Goal: Task Accomplishment & Management: Use online tool/utility

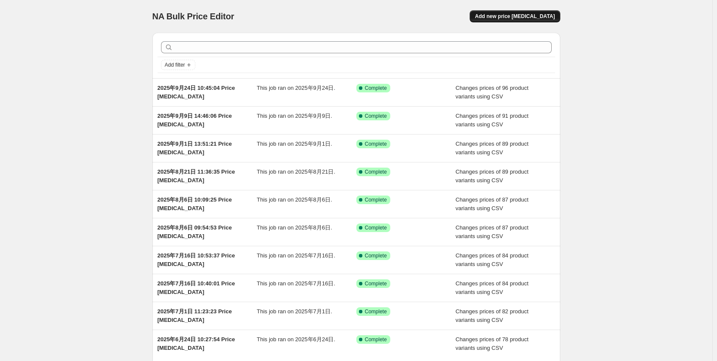
click at [527, 18] on span "Add new price [MEDICAL_DATA]" at bounding box center [515, 16] width 80 height 7
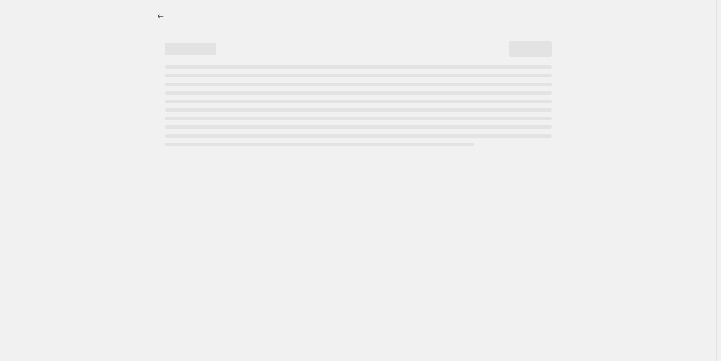
select select "percentage"
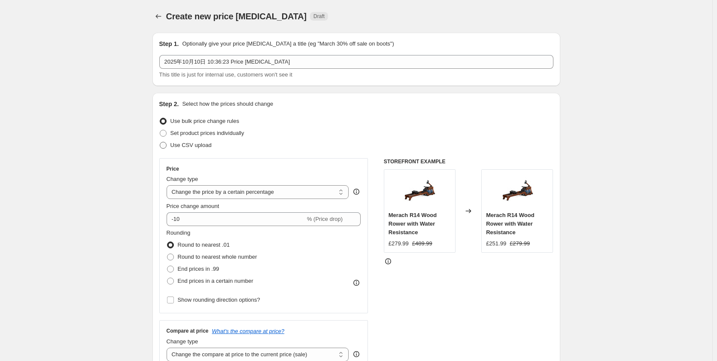
click at [204, 146] on span "Use CSV upload" at bounding box center [190, 145] width 41 height 6
click at [160, 142] on input "Use CSV upload" at bounding box center [160, 142] width 0 height 0
radio input "true"
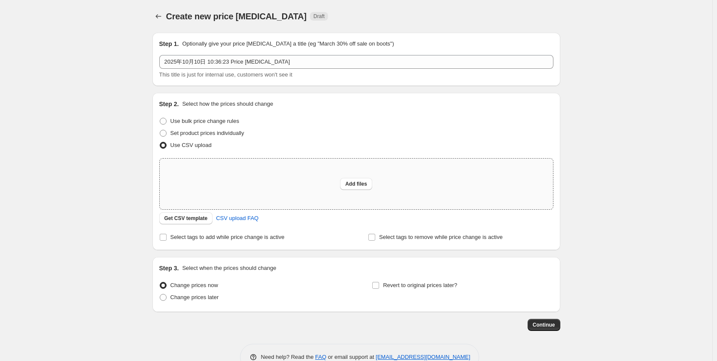
scroll to position [22, 0]
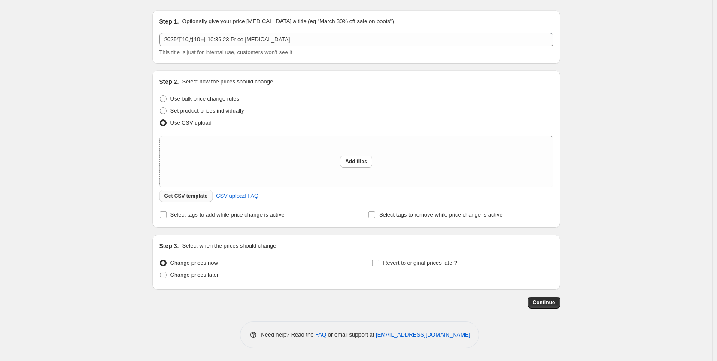
click at [183, 197] on span "Get CSV template" at bounding box center [185, 195] width 43 height 7
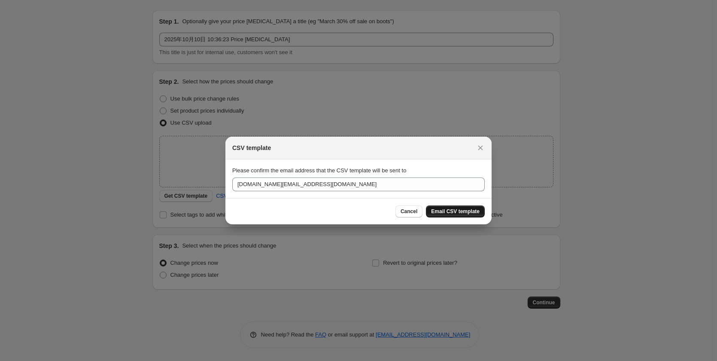
click at [443, 210] on span "Email CSV template" at bounding box center [455, 211] width 49 height 7
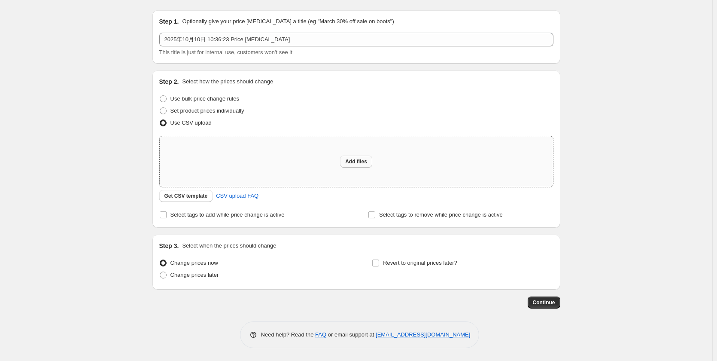
click at [349, 158] on button "Add files" at bounding box center [356, 161] width 32 height 12
type input "C:\fakepath\UK [DATE] 251010.csv"
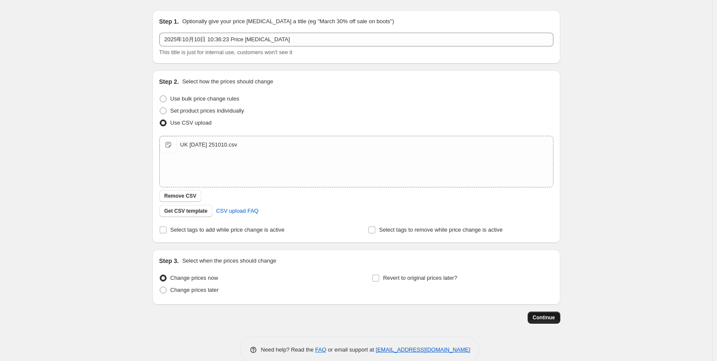
click at [553, 316] on span "Continue" at bounding box center [544, 317] width 22 height 7
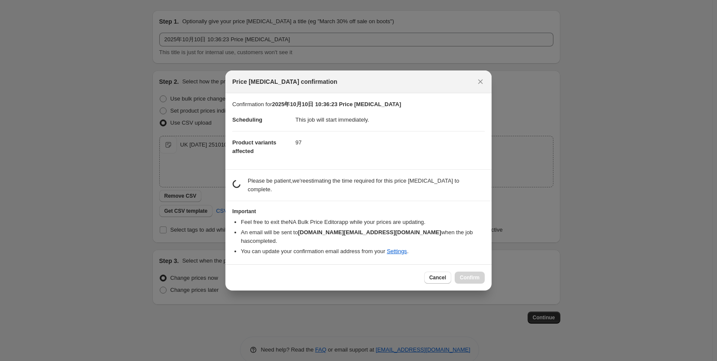
scroll to position [0, 0]
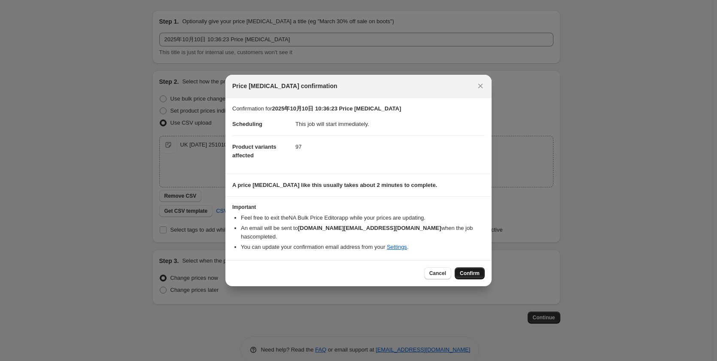
click at [468, 270] on span "Confirm" at bounding box center [470, 273] width 20 height 7
